Goal: Task Accomplishment & Management: Manage account settings

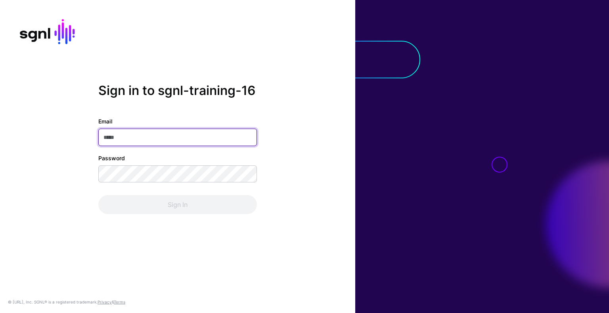
paste input "**********"
type input "**********"
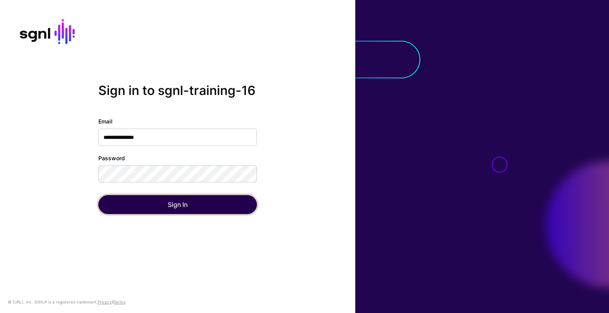
click at [163, 208] on button "Sign In" at bounding box center [177, 204] width 159 height 19
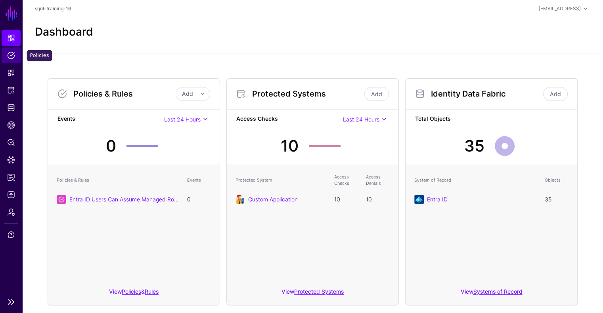
click at [8, 57] on span "Policies" at bounding box center [11, 56] width 8 height 8
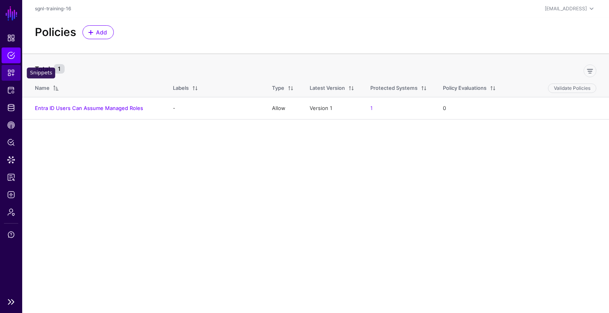
click at [10, 74] on span "Snippets" at bounding box center [11, 73] width 8 height 8
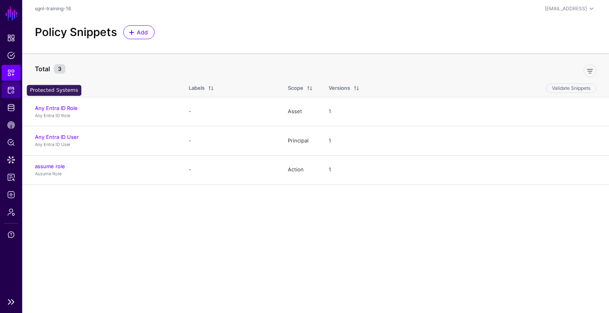
click at [13, 90] on span "Protected Systems" at bounding box center [11, 90] width 8 height 8
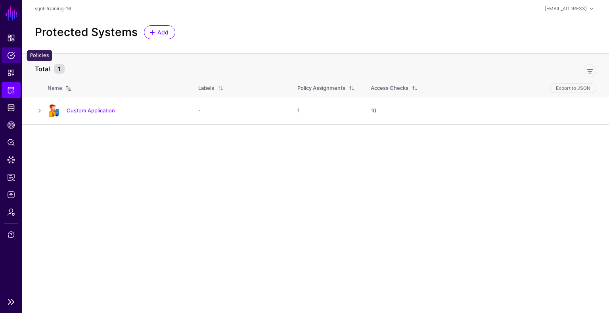
click at [13, 53] on span "Policies" at bounding box center [11, 56] width 8 height 8
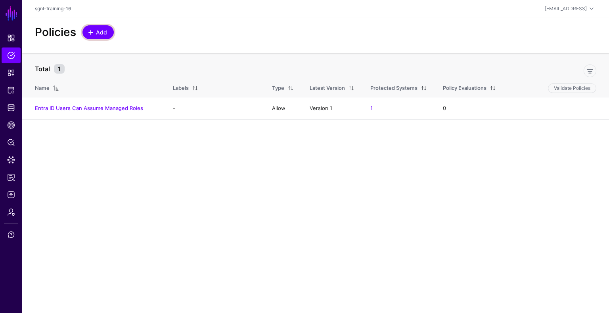
click at [105, 34] on span "Add" at bounding box center [101, 32] width 13 height 8
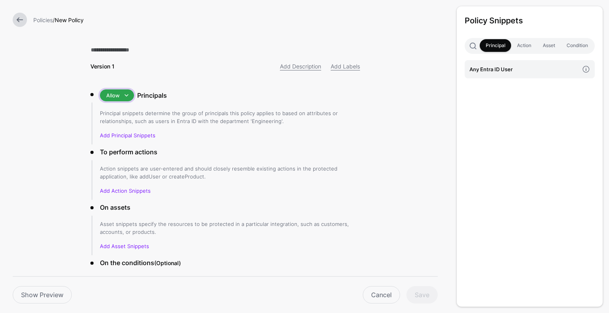
click at [122, 96] on span at bounding box center [127, 96] width 10 height 10
click at [126, 135] on link "Add Principal Snippets" at bounding box center [127, 135] width 55 height 6
click at [125, 136] on link "Add Principal Snippets" at bounding box center [127, 135] width 55 height 6
click at [116, 192] on link "Add Action Snippets" at bounding box center [125, 191] width 51 height 6
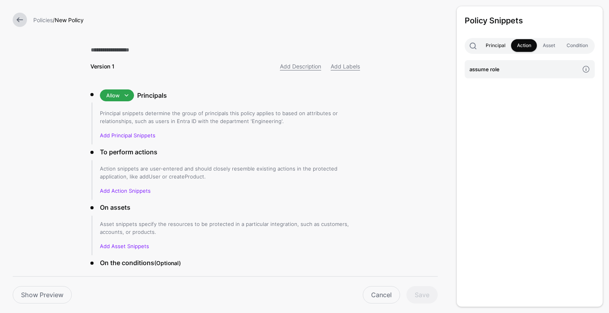
click at [491, 44] on link "Principal" at bounding box center [494, 45] width 31 height 13
click at [498, 69] on h4 "Any Entra ID User" at bounding box center [523, 69] width 109 height 9
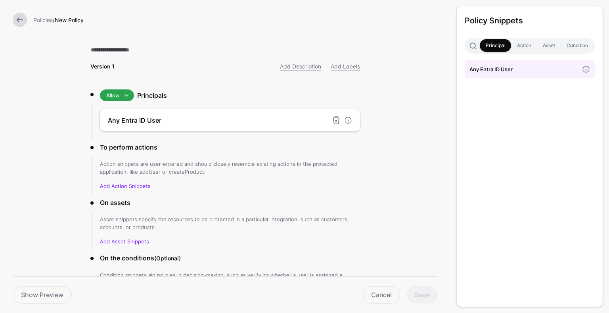
click at [222, 117] on h4 "Any Entra ID User" at bounding box center [218, 121] width 220 height 10
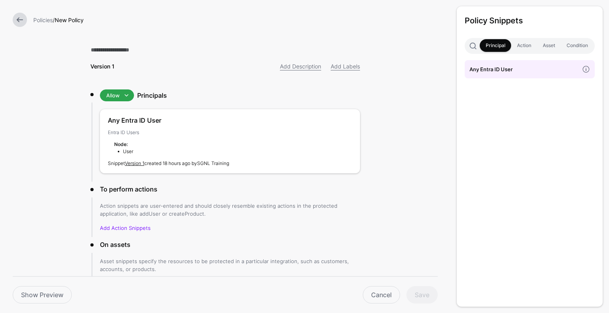
click at [389, 112] on form "Policies / New Policy Version 1 Add Description Add Labels Allow Allow Deny Pri…" at bounding box center [225, 208] width 450 height 417
click at [360, 90] on div "Version 1 Add Description Add Labels Allow Allow Deny Principals Any Entra ID U…" at bounding box center [225, 208] width 295 height 417
click at [419, 293] on div "Cancel Save" at bounding box center [258, 295] width 366 height 17
click at [521, 49] on link "Action" at bounding box center [524, 45] width 26 height 13
click at [545, 46] on link "Asset" at bounding box center [549, 45] width 24 height 13
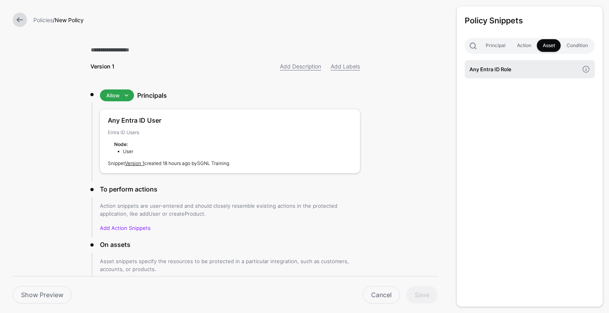
click at [512, 68] on h4 "Any Entra ID Role" at bounding box center [523, 69] width 109 height 9
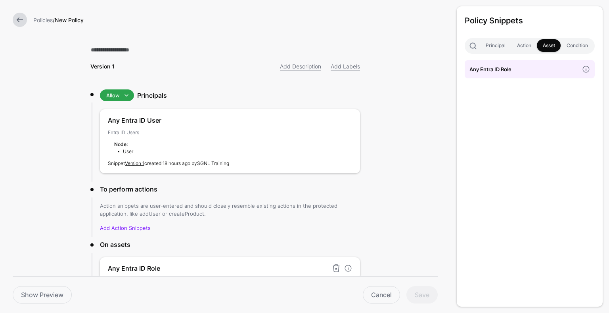
click at [243, 262] on div "Any Entra ID Role" at bounding box center [230, 269] width 260 height 22
drag, startPoint x: 605, startPoint y: 65, endPoint x: 608, endPoint y: 130, distance: 64.7
click at [608, 130] on div "Policy Snippets Principal Action Asset Condition Any Entra ID Role" at bounding box center [529, 156] width 159 height 313
drag, startPoint x: 606, startPoint y: 117, endPoint x: 598, endPoint y: 187, distance: 70.5
click at [598, 187] on div "Policy Snippets Principal Action Asset Condition Any Entra ID Role" at bounding box center [529, 156] width 159 height 313
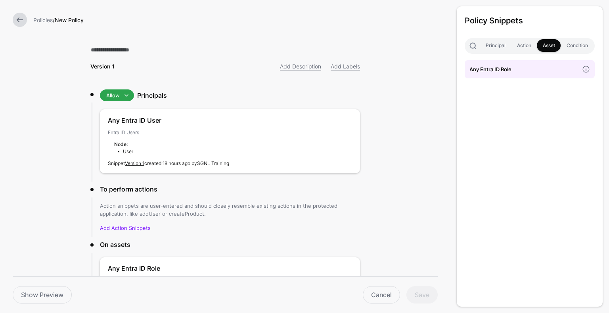
click at [606, 229] on div "Policy Snippets Principal Action Asset Condition Any Entra ID Role" at bounding box center [529, 156] width 159 height 313
click at [378, 296] on link "Cancel" at bounding box center [381, 295] width 37 height 17
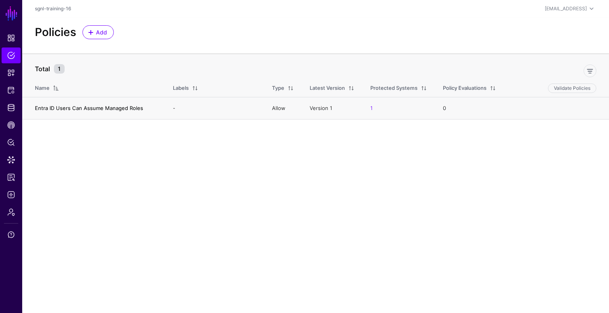
click at [78, 109] on link "Entra ID Users Can Assume Managed Roles" at bounding box center [89, 108] width 108 height 6
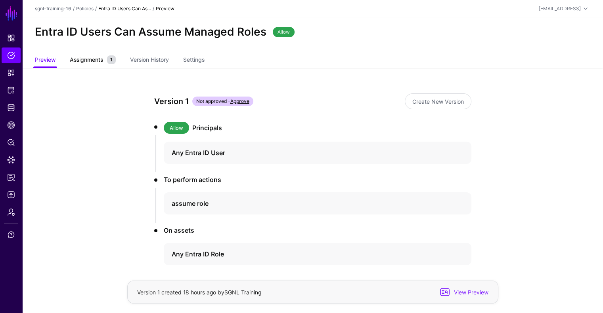
click at [85, 55] on span "Assignments 1" at bounding box center [93, 59] width 50 height 9
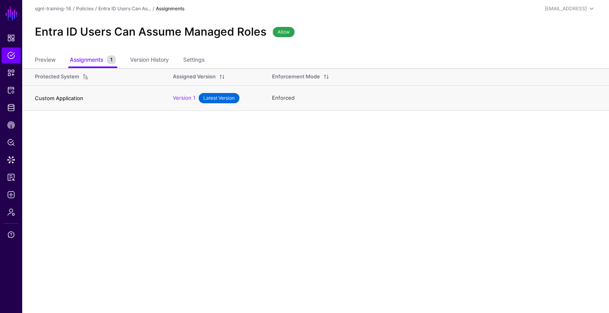
click at [52, 100] on link "Custom Application" at bounding box center [59, 98] width 48 height 6
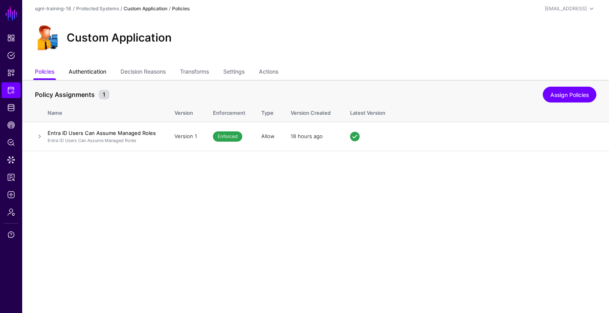
click at [89, 71] on link "Authentication" at bounding box center [88, 72] width 38 height 15
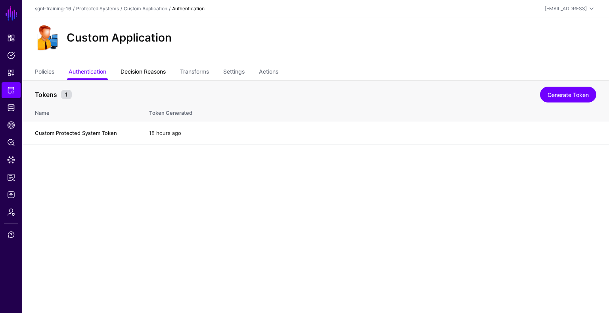
click at [151, 68] on link "Decision Reasons" at bounding box center [142, 72] width 45 height 15
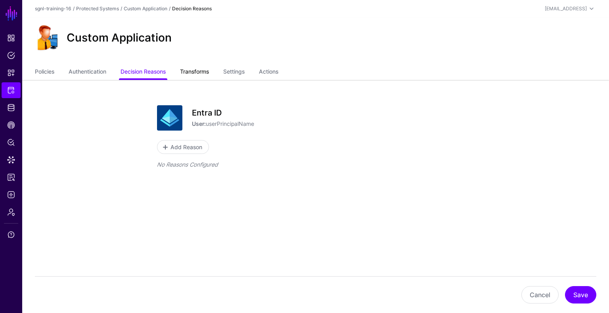
click at [209, 68] on link "Transforms" at bounding box center [194, 72] width 29 height 15
